Goal: Navigation & Orientation: Find specific page/section

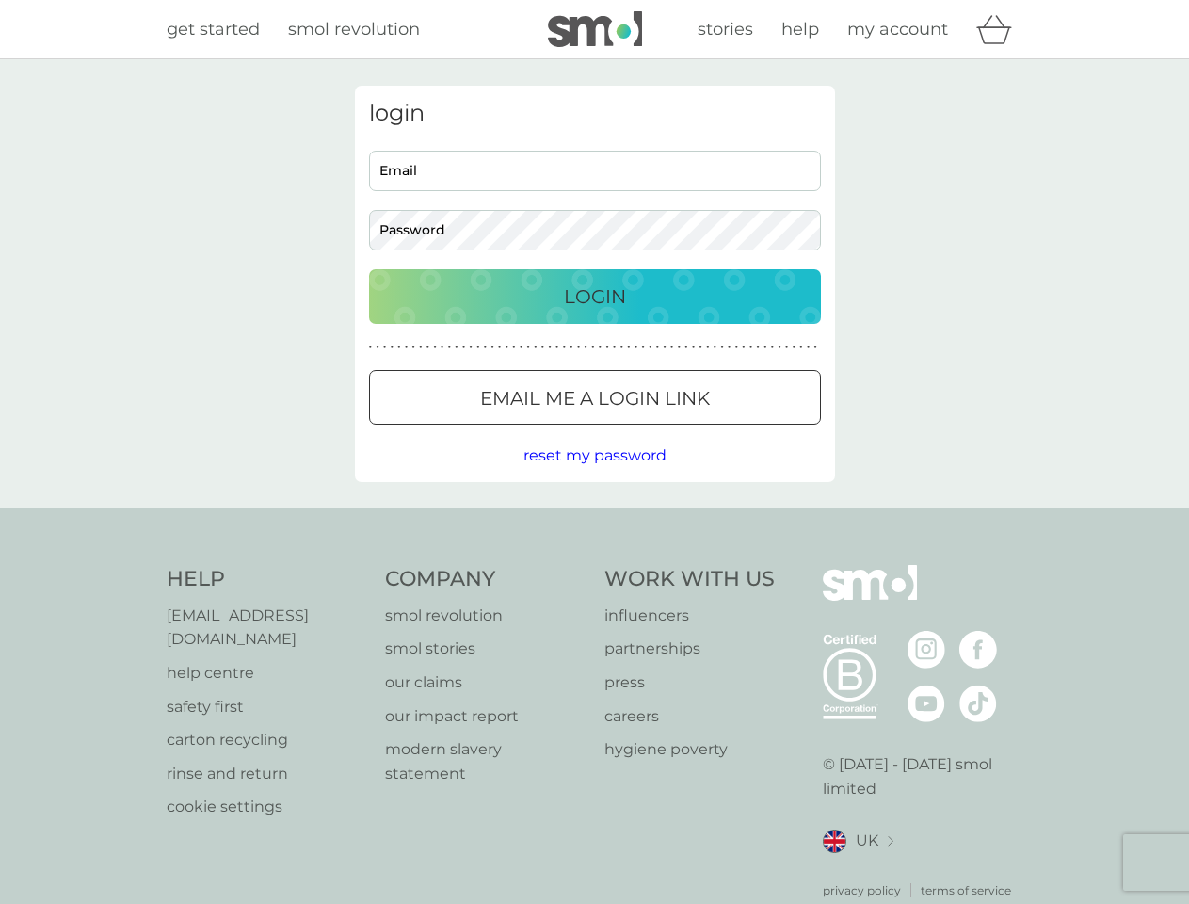
click at [1000, 29] on icon "basket" at bounding box center [994, 29] width 36 height 29
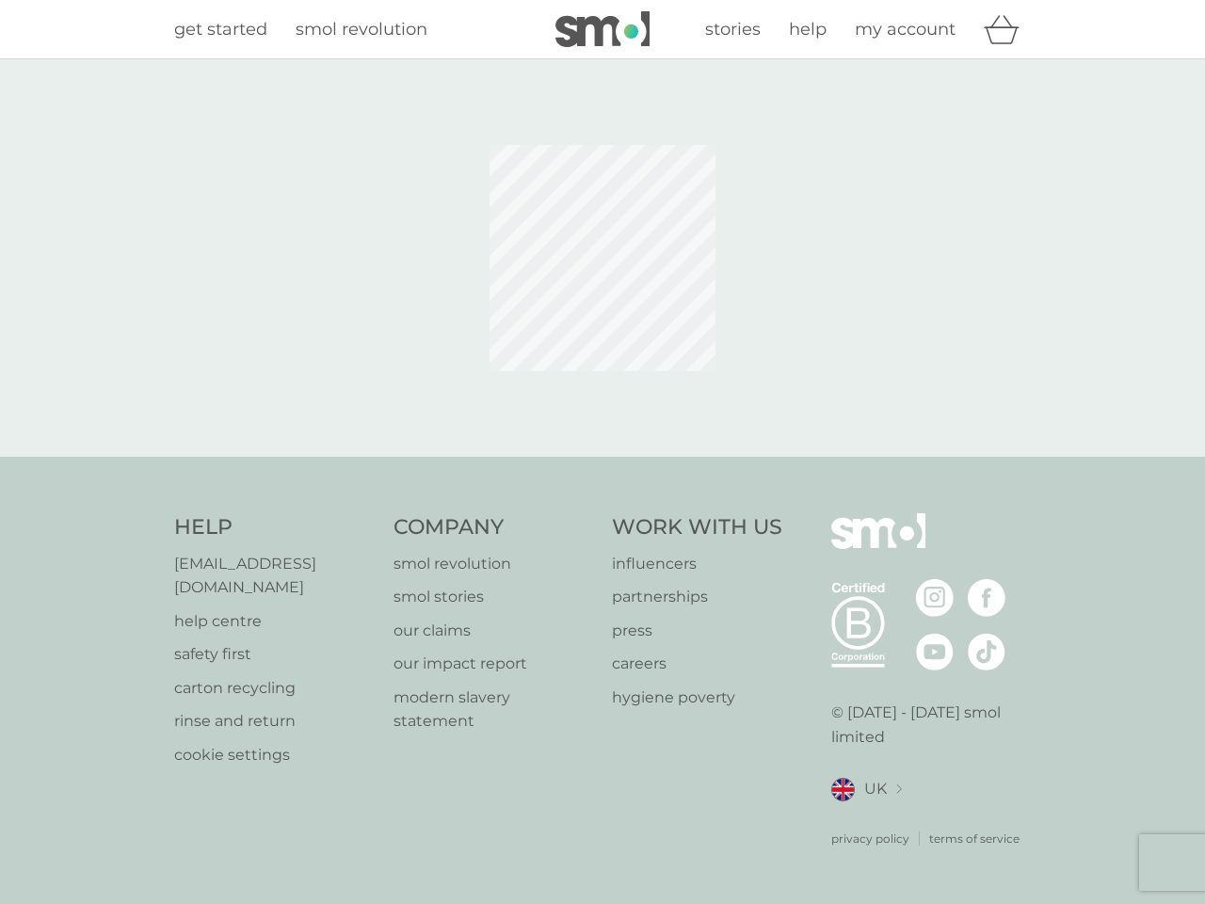
click at [595, 397] on div at bounding box center [602, 258] width 508 height 345
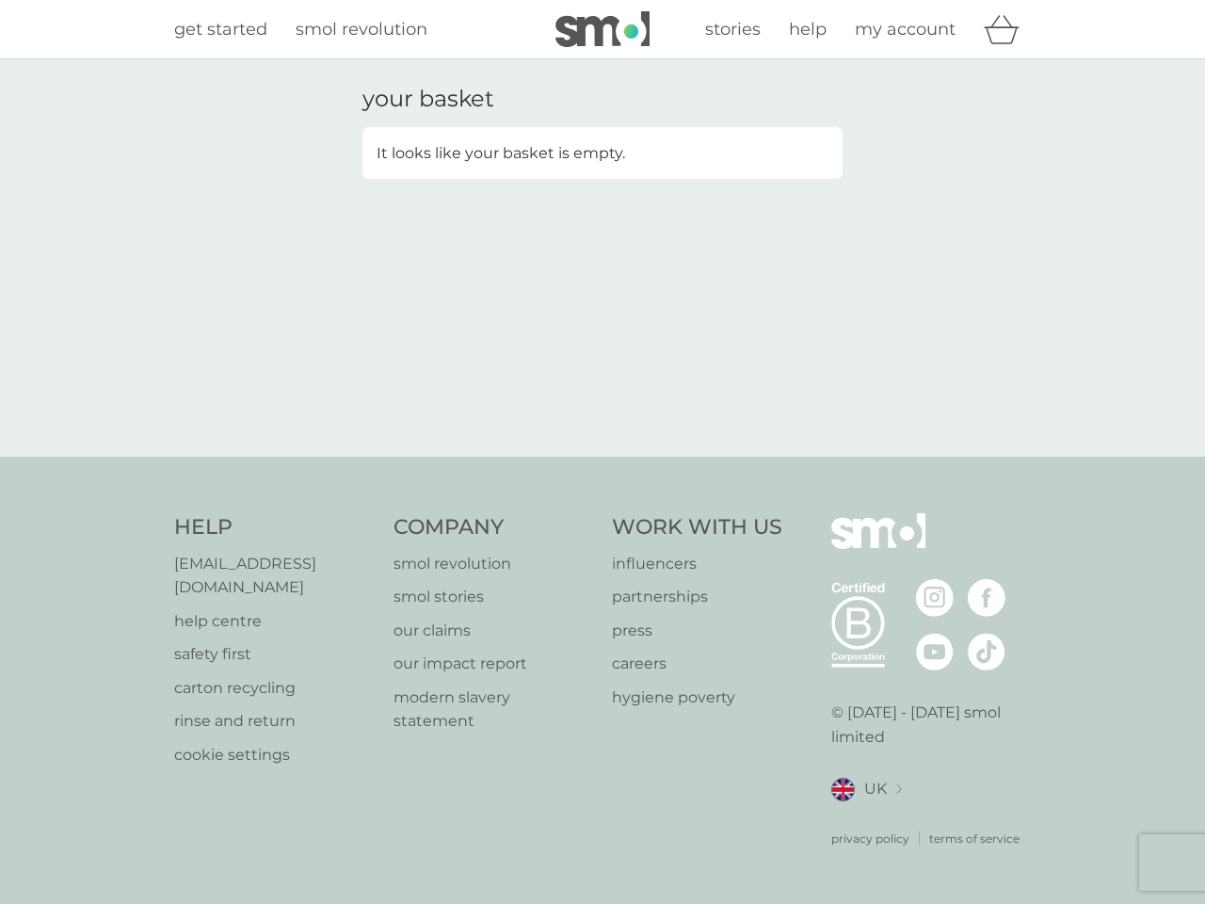
click at [594, 456] on div "your basket It looks like your basket is empty." at bounding box center [602, 257] width 1205 height 397
click at [858, 817] on div "privacy policy terms of service" at bounding box center [931, 824] width 201 height 46
